Goal: Information Seeking & Learning: Learn about a topic

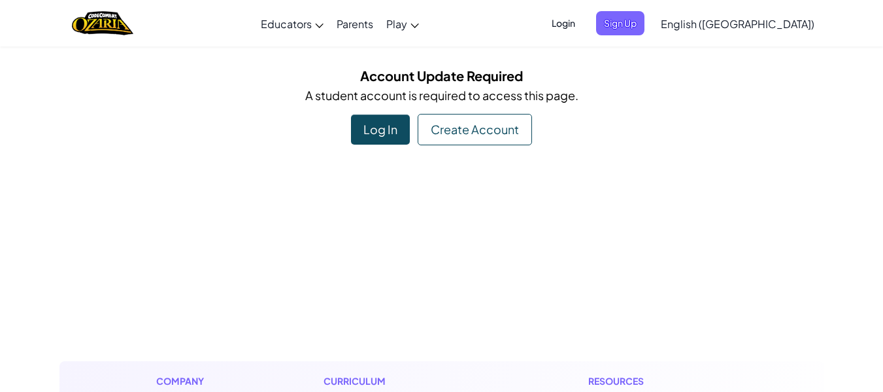
click at [384, 137] on div "Log In" at bounding box center [380, 129] width 59 height 30
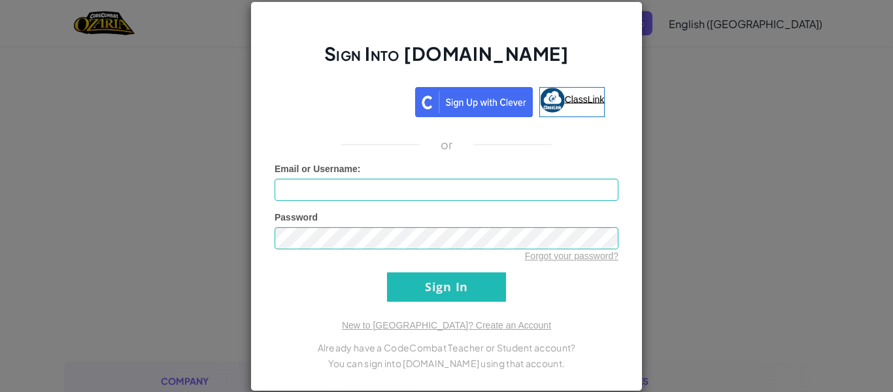
click at [565, 99] on span "ClassLink" at bounding box center [585, 98] width 40 height 10
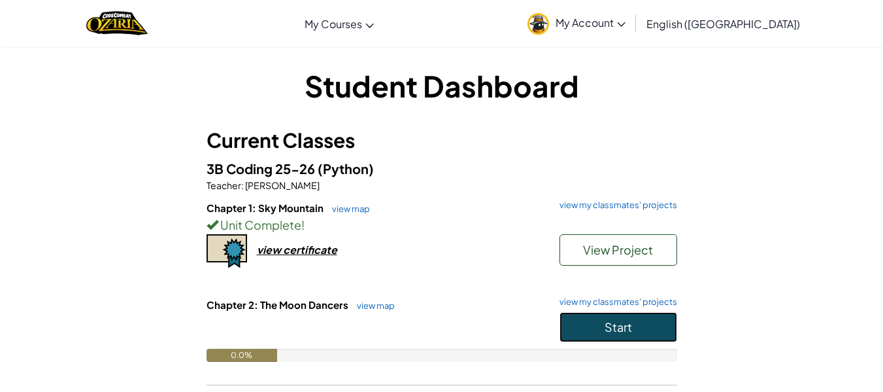
click at [603, 320] on button "Start" at bounding box center [618, 327] width 118 height 30
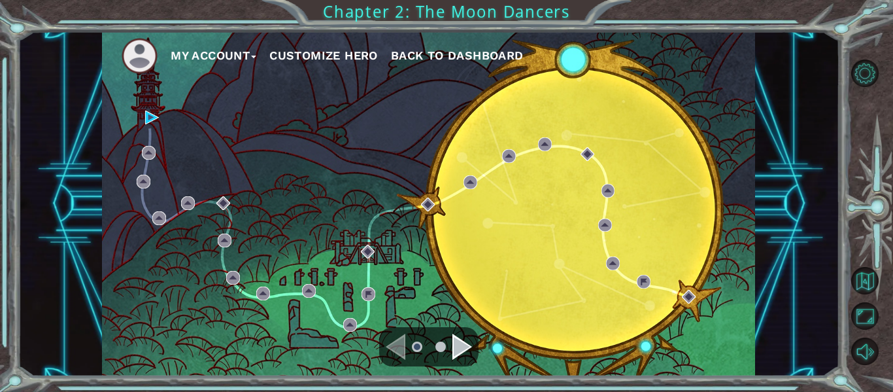
click at [457, 352] on div "Navigate to the next page" at bounding box center [462, 346] width 20 height 26
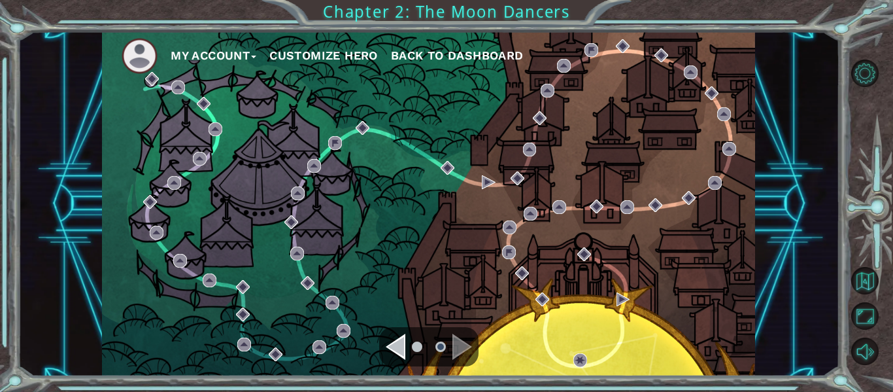
click at [392, 339] on div "Navigate to the previous page" at bounding box center [396, 346] width 20 height 26
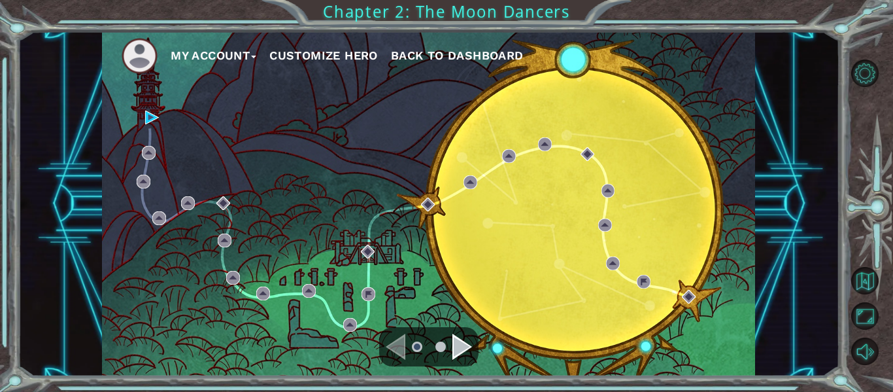
click at [457, 346] on div "Navigate to the next page" at bounding box center [462, 346] width 20 height 26
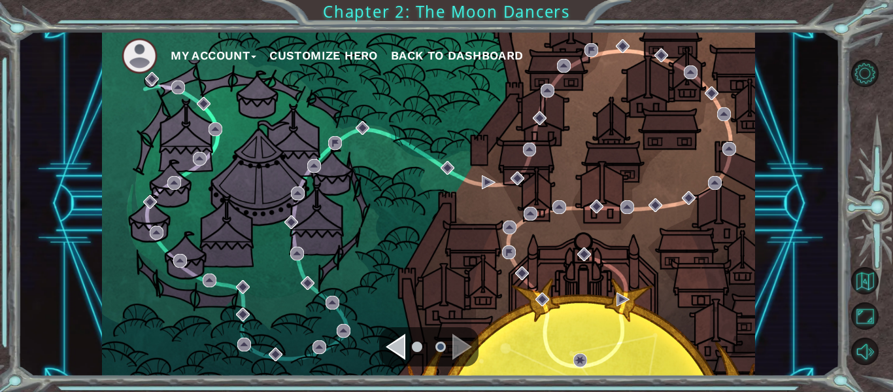
click at [395, 357] on div "Navigate to the previous page" at bounding box center [396, 346] width 20 height 26
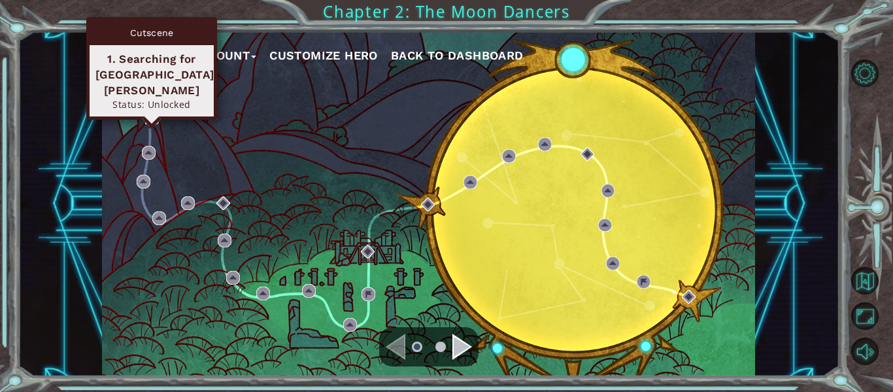
click at [152, 120] on img at bounding box center [152, 117] width 14 height 14
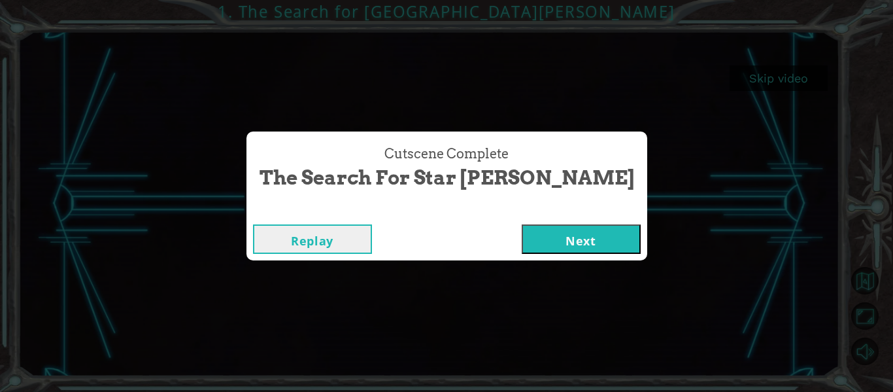
click at [522, 230] on button "Next" at bounding box center [581, 238] width 119 height 29
